Goal: Transaction & Acquisition: Book appointment/travel/reservation

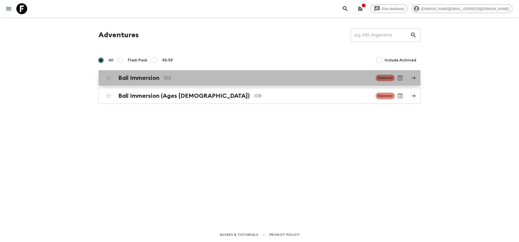
click at [181, 83] on div "Bali Immersion ID2 Balanced" at bounding box center [248, 78] width 291 height 11
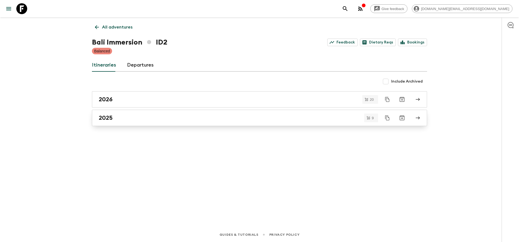
click at [124, 123] on link "2025" at bounding box center [259, 118] width 335 height 16
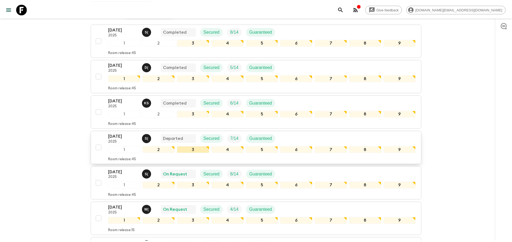
scroll to position [122, 0]
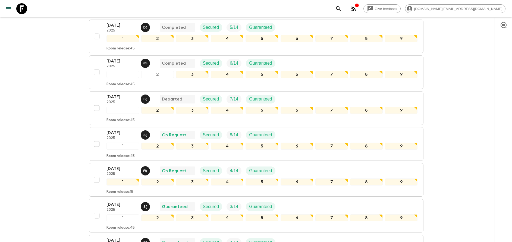
click at [50, 200] on div "Give feedback [DOMAIN_NAME][EMAIL_ADDRESS][DOMAIN_NAME] All itineraries Bali Im…" at bounding box center [256, 116] width 512 height 476
click at [115, 209] on p "2025" at bounding box center [122, 210] width 30 height 4
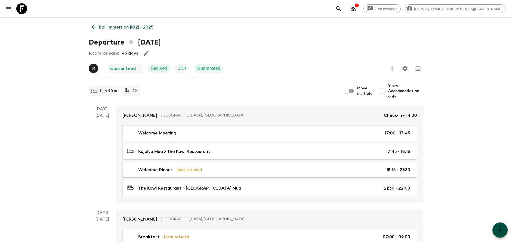
click at [105, 27] on p "Bali Immersion (ID2) • 2025" at bounding box center [126, 27] width 55 height 7
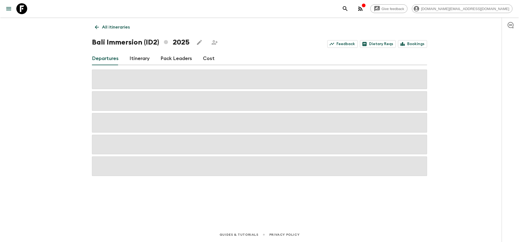
click at [203, 60] on link "Cost" at bounding box center [209, 58] width 12 height 13
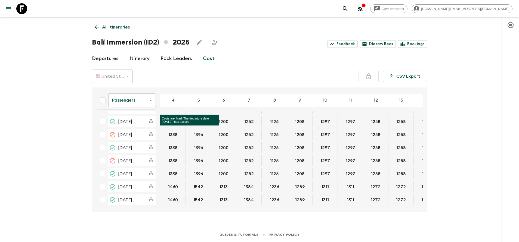
scroll to position [122, 0]
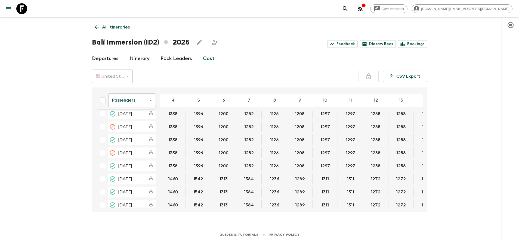
click at [142, 101] on body "Give feedback [DOMAIN_NAME][EMAIL_ADDRESS][DOMAIN_NAME] All itineraries Bali Im…" at bounding box center [259, 121] width 519 height 242
click at [141, 125] on li "Extras" at bounding box center [132, 122] width 48 height 9
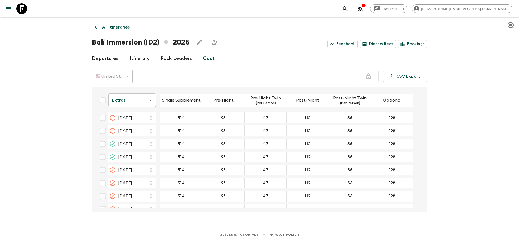
scroll to position [489, 0]
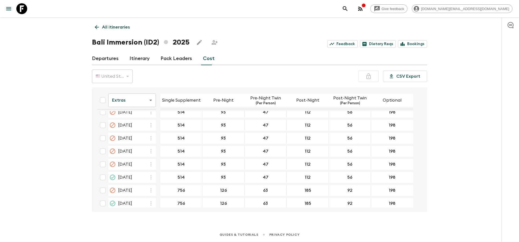
click at [131, 105] on body "Give feedback [DOMAIN_NAME][EMAIL_ADDRESS][DOMAIN_NAME] All itineraries Bali Im…" at bounding box center [259, 121] width 519 height 242
click at [194, 73] on div at bounding box center [259, 121] width 519 height 242
click at [128, 103] on body "Give feedback [DOMAIN_NAME][EMAIL_ADDRESS][DOMAIN_NAME] All itineraries Bali Im…" at bounding box center [259, 121] width 519 height 242
click at [126, 116] on li "Passengers" at bounding box center [132, 113] width 48 height 9
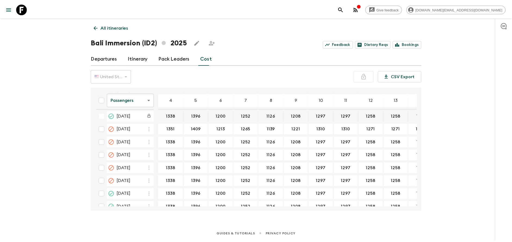
scroll to position [521, 0]
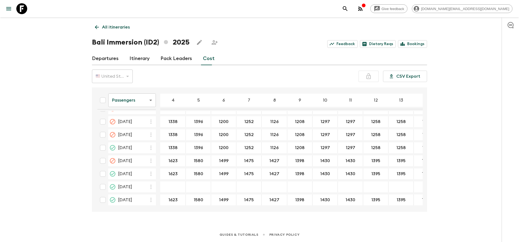
click at [117, 30] on p "All itineraries" at bounding box center [116, 27] width 28 height 7
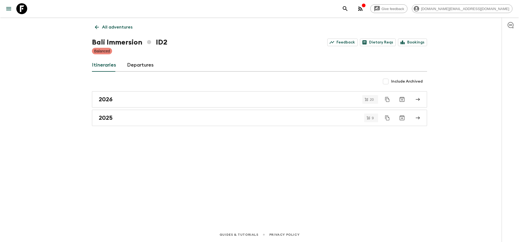
click at [117, 30] on p "All adventures" at bounding box center [117, 27] width 30 height 7
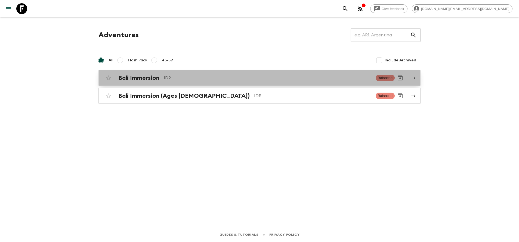
click at [145, 76] on h2 "Bali Immersion" at bounding box center [138, 77] width 41 height 7
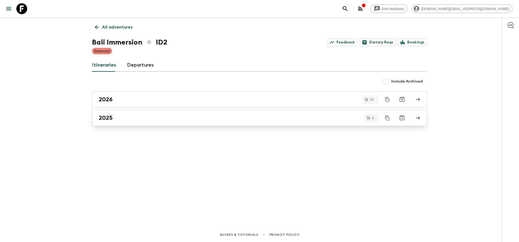
click at [133, 117] on div "2025" at bounding box center [254, 117] width 311 height 7
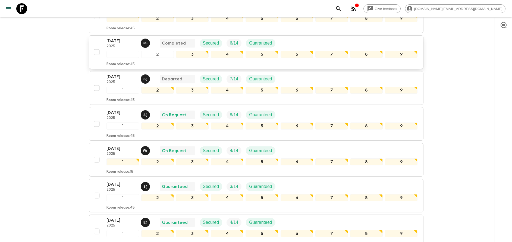
scroll to position [143, 0]
click at [130, 151] on p "[DATE]" at bounding box center [122, 148] width 30 height 7
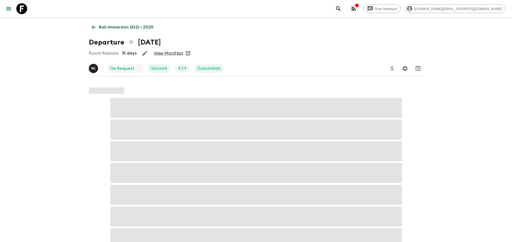
click at [180, 53] on link "View Manifest" at bounding box center [169, 53] width 30 height 5
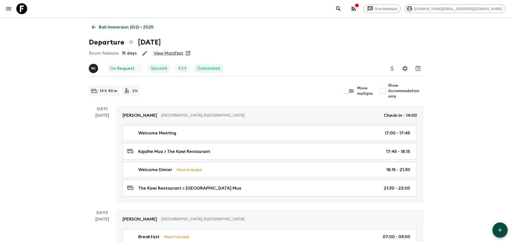
click at [107, 27] on p "Bali Immersion (ID2) • 2025" at bounding box center [126, 27] width 55 height 7
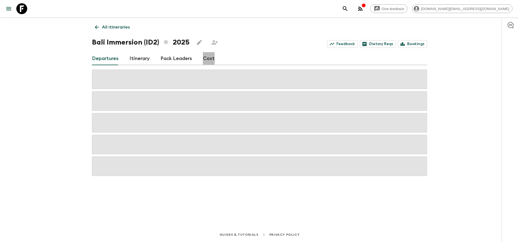
click at [207, 59] on link "Cost" at bounding box center [209, 58] width 12 height 13
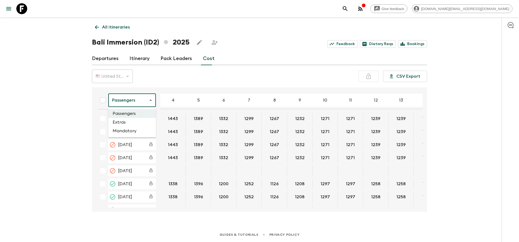
click at [139, 105] on body "Give feedback [DOMAIN_NAME][EMAIL_ADDRESS][DOMAIN_NAME] All itineraries Bali Im…" at bounding box center [259, 121] width 519 height 242
click at [210, 83] on div at bounding box center [259, 121] width 519 height 242
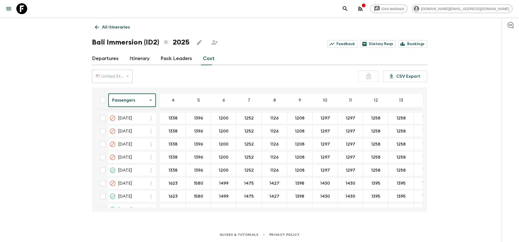
scroll to position [497, 0]
click at [130, 99] on body "Give feedback [DOMAIN_NAME][EMAIL_ADDRESS][DOMAIN_NAME] All itineraries Bali Im…" at bounding box center [259, 121] width 519 height 242
click at [123, 120] on li "Extras" at bounding box center [132, 122] width 48 height 9
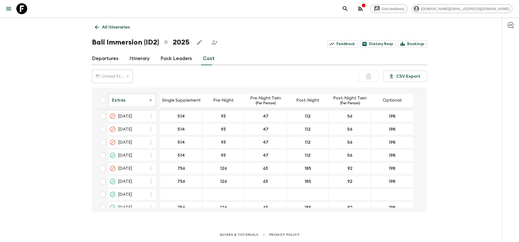
scroll to position [512, 0]
